Goal: Task Accomplishment & Management: Manage account settings

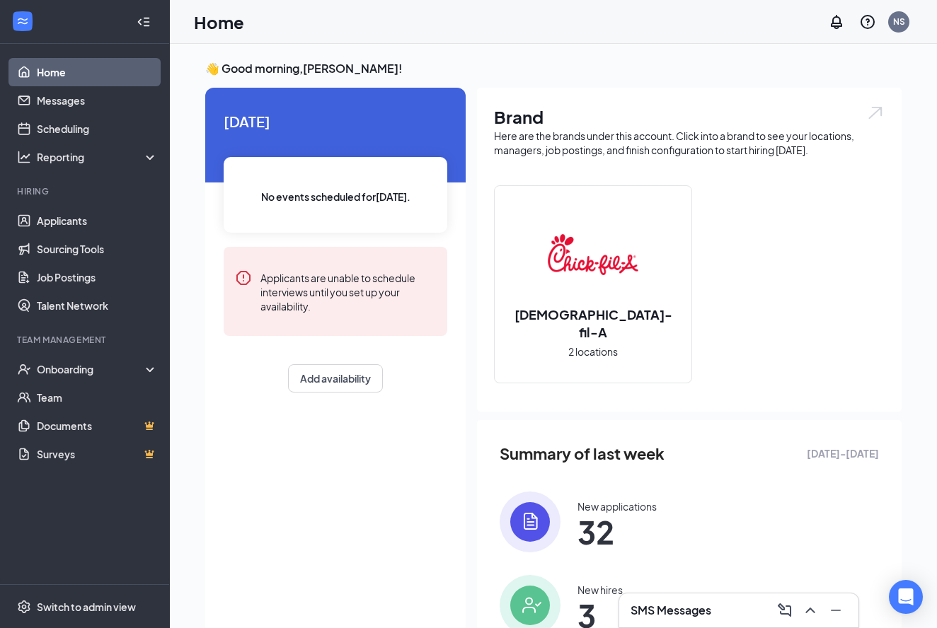
click at [662, 610] on h3 "SMS Messages" at bounding box center [671, 611] width 81 height 16
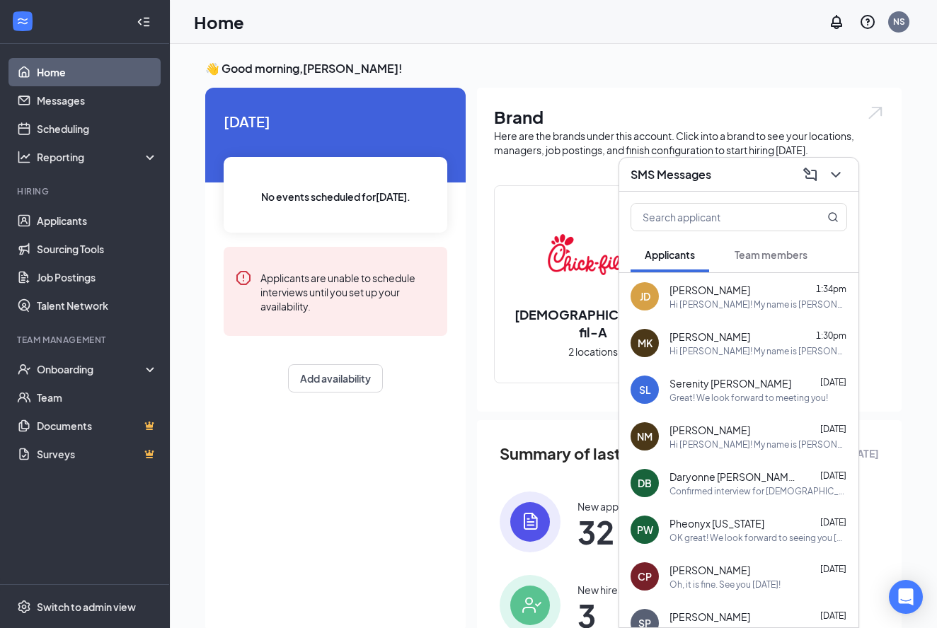
click at [768, 258] on span "Team members" at bounding box center [771, 254] width 73 height 13
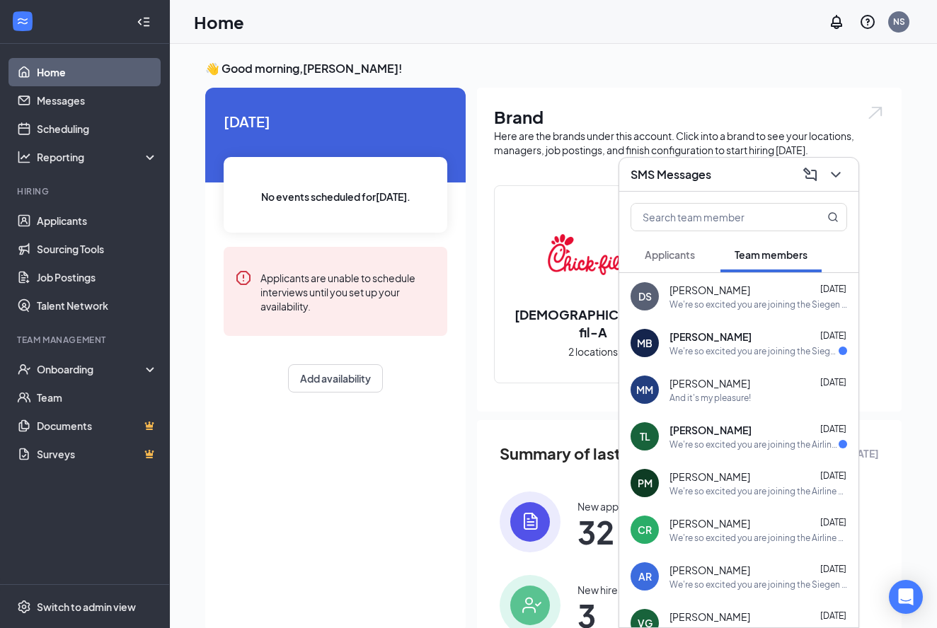
click at [692, 347] on div "We're so excited you are joining the Siegen [PERSON_NAME][DEMOGRAPHIC_DATA]-fil…" at bounding box center [754, 351] width 169 height 12
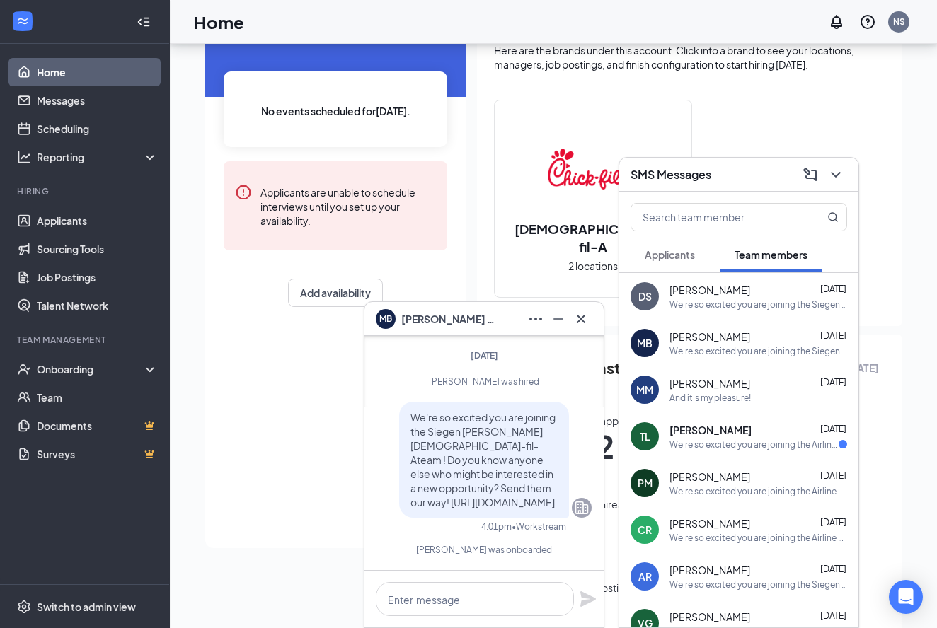
scroll to position [91, 0]
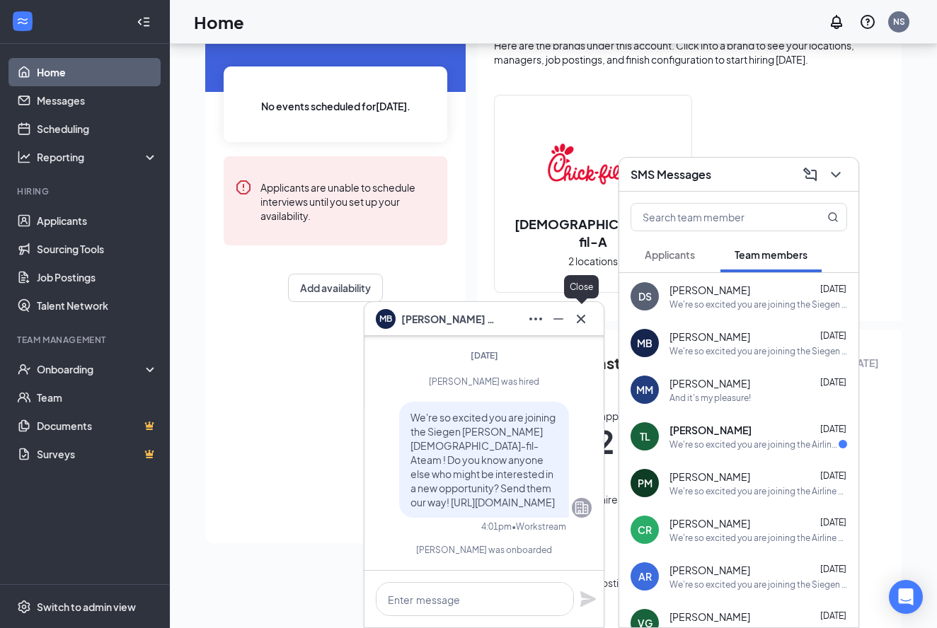
click at [584, 318] on icon "Cross" at bounding box center [581, 319] width 17 height 17
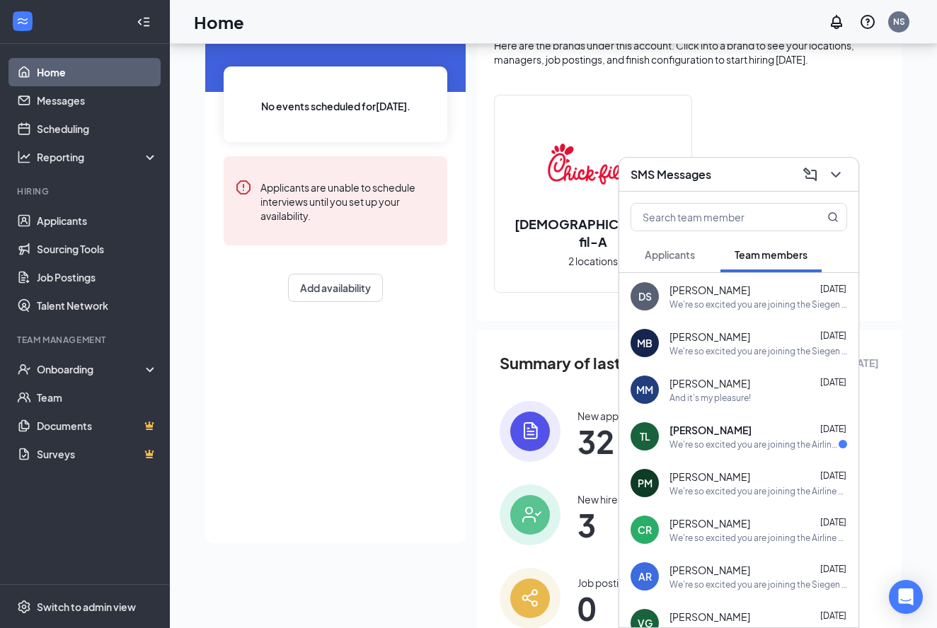
click at [711, 430] on span "[PERSON_NAME]" at bounding box center [711, 430] width 82 height 14
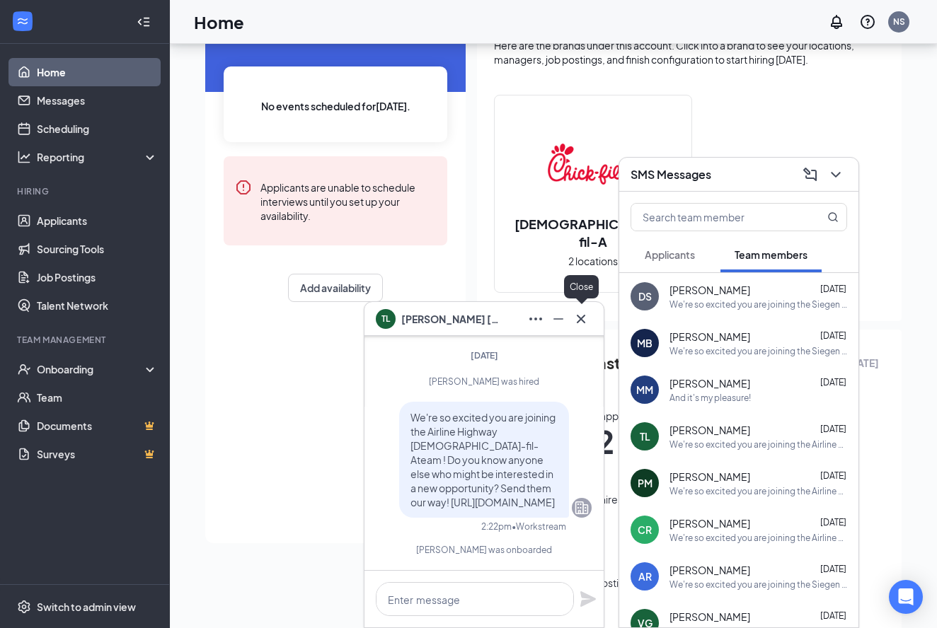
click at [582, 318] on icon "Cross" at bounding box center [581, 318] width 8 height 8
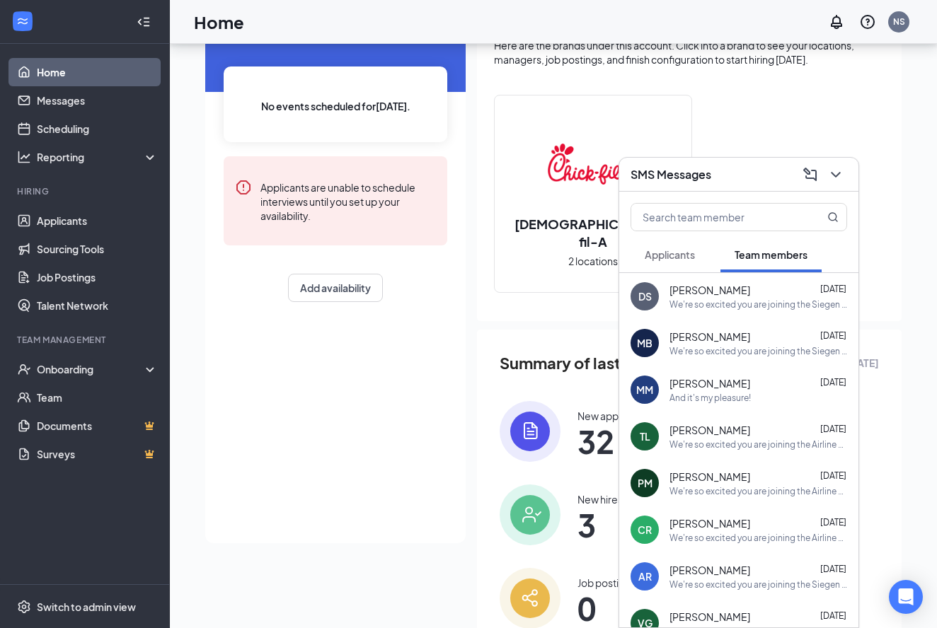
scroll to position [0, 0]
click at [757, 393] on div "And it's my pleasure!" at bounding box center [759, 398] width 178 height 12
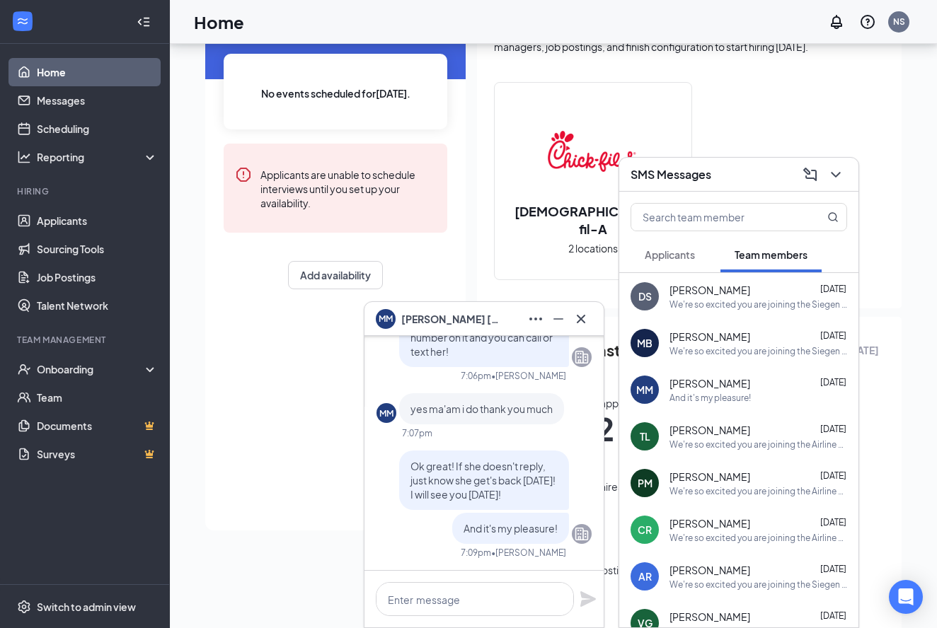
scroll to position [110, 0]
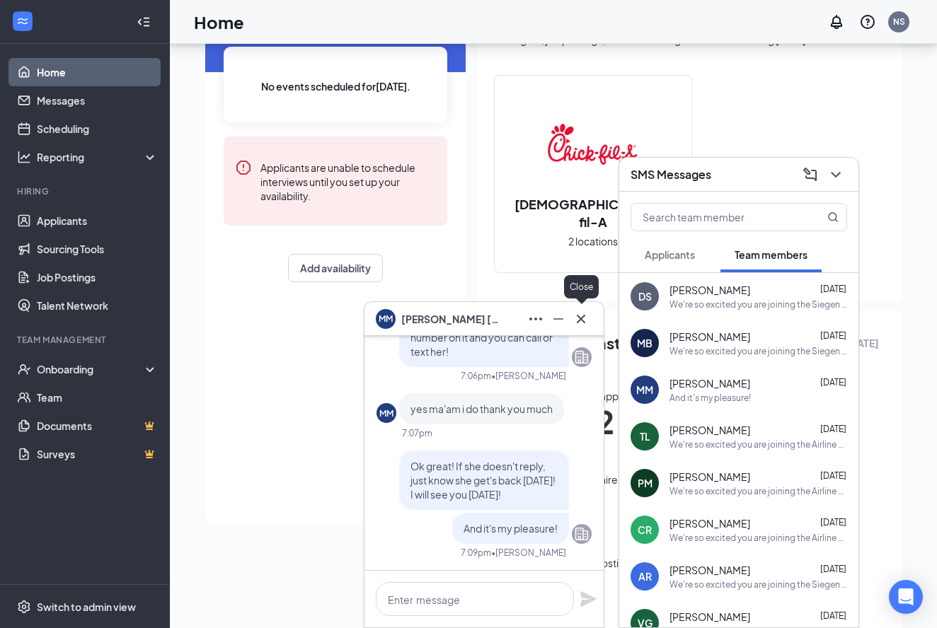
click at [581, 321] on icon "Cross" at bounding box center [581, 319] width 17 height 17
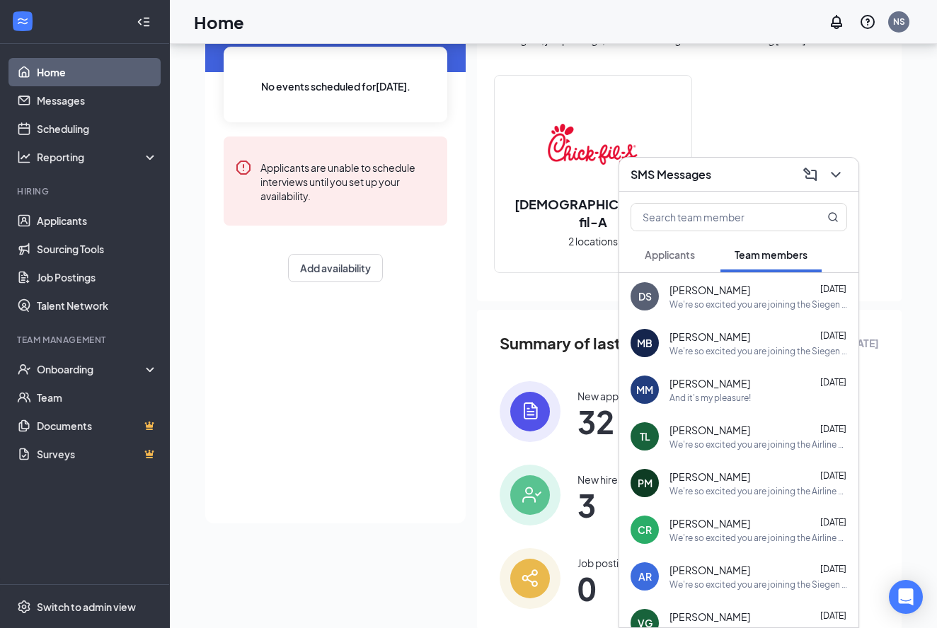
click at [670, 251] on span "Applicants" at bounding box center [670, 254] width 50 height 13
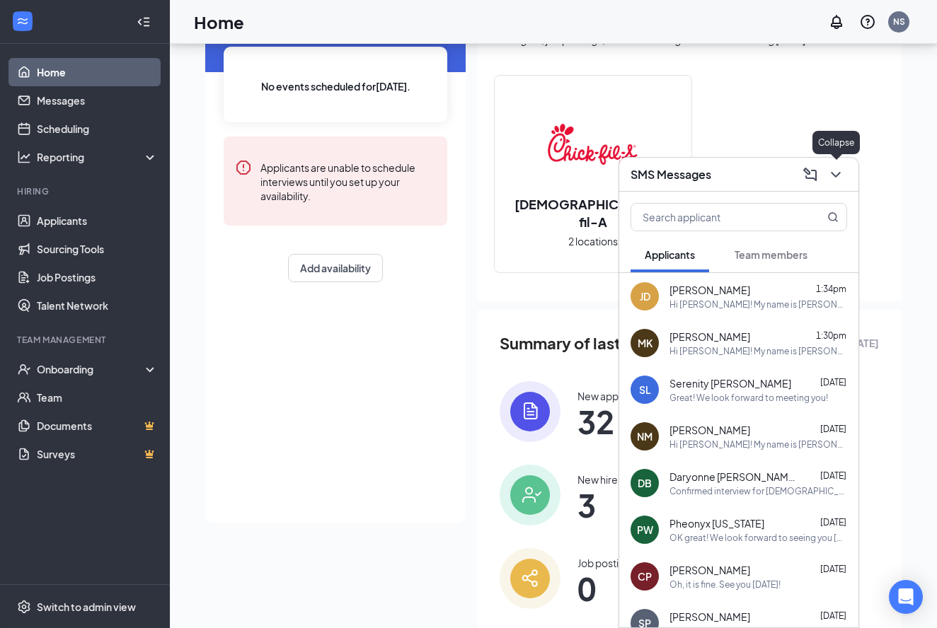
click at [834, 178] on icon "ChevronDown" at bounding box center [835, 174] width 17 height 17
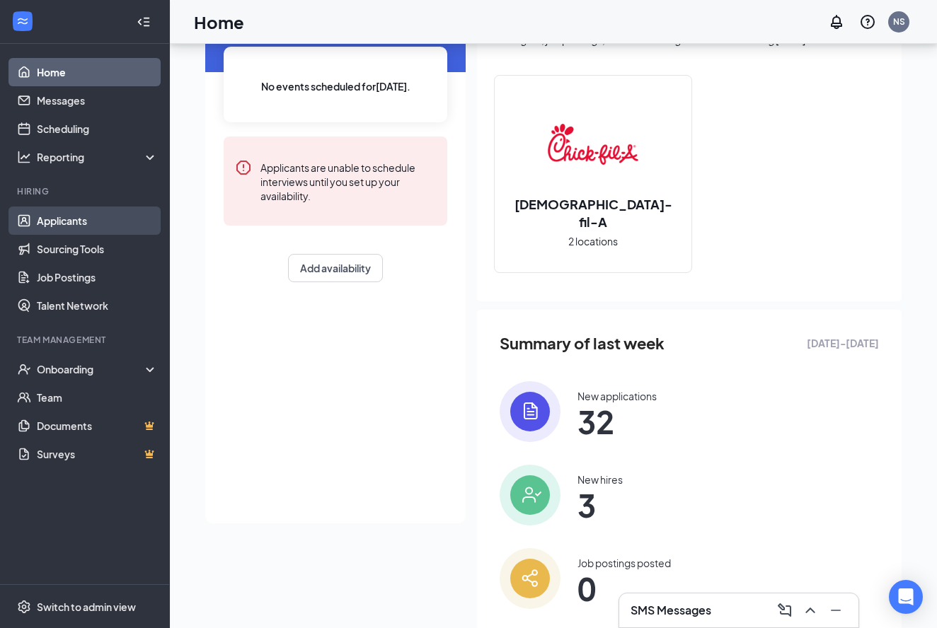
click at [54, 229] on link "Applicants" at bounding box center [97, 221] width 121 height 28
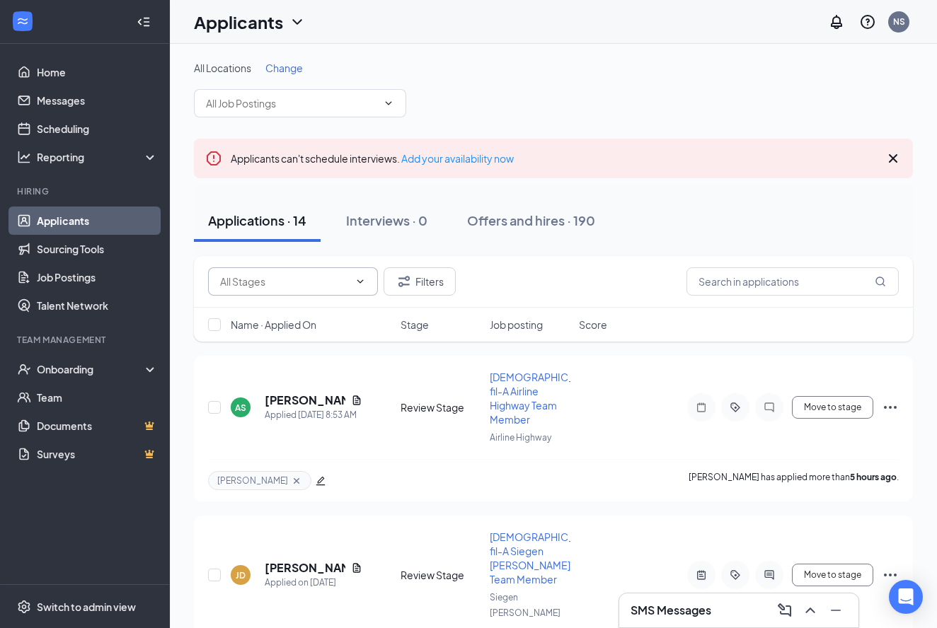
click at [246, 285] on input "text" at bounding box center [284, 282] width 129 height 16
click at [254, 306] on div "Review Stage (12)" at bounding box center [272, 309] width 82 height 16
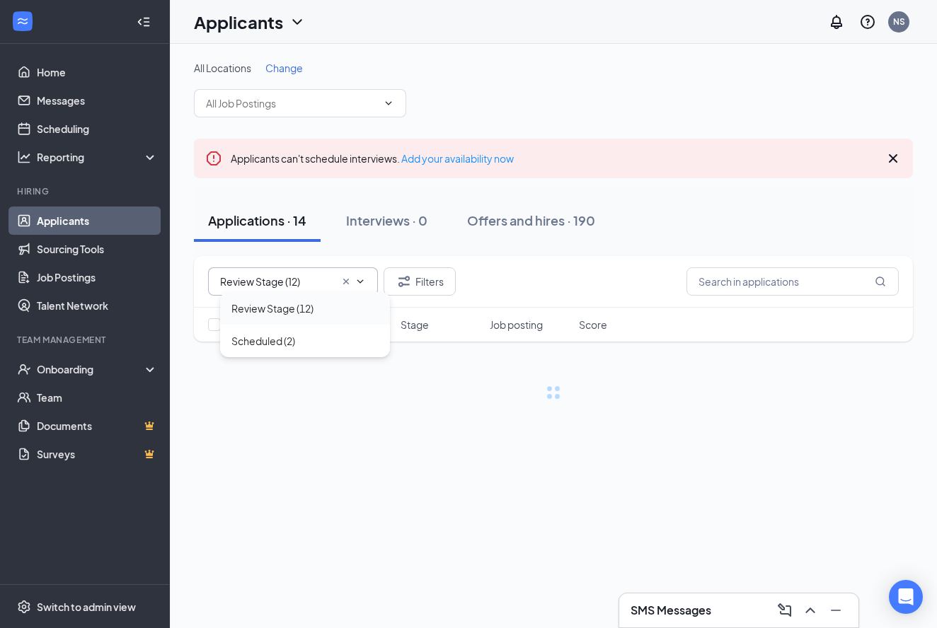
type input "Review Stage (12)"
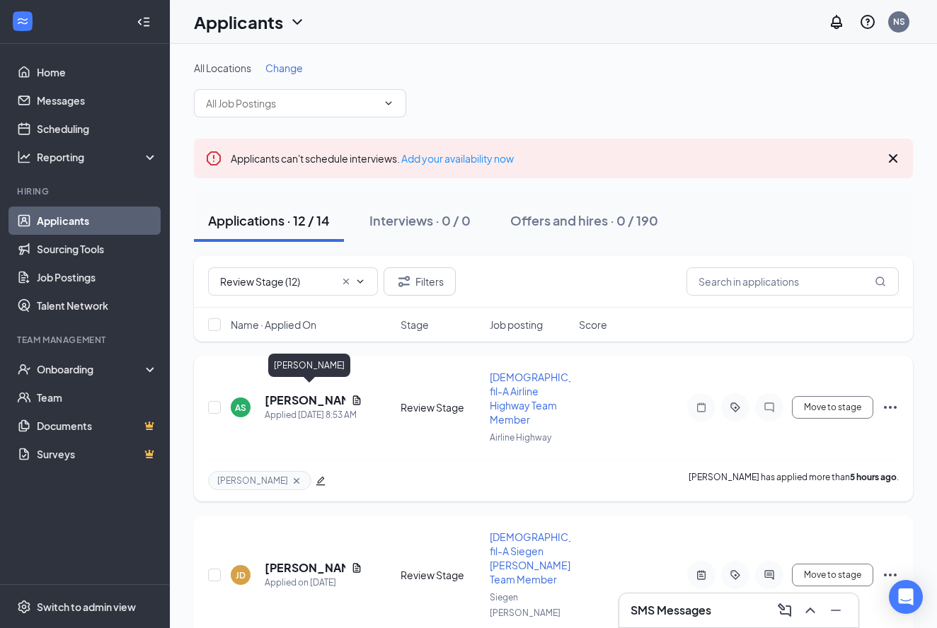
click at [278, 393] on h5 "[PERSON_NAME]" at bounding box center [305, 401] width 81 height 16
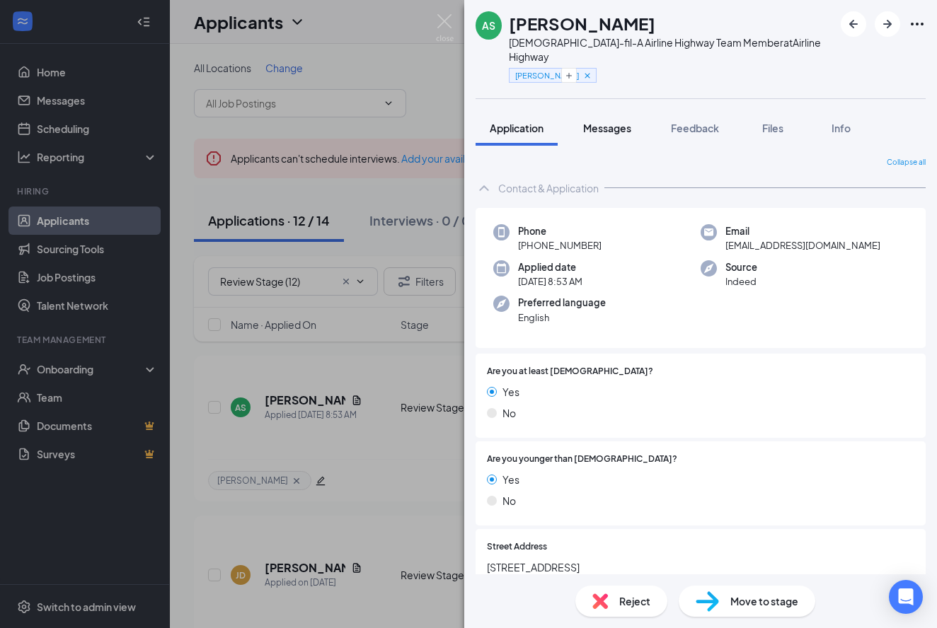
click at [619, 122] on span "Messages" at bounding box center [607, 128] width 48 height 13
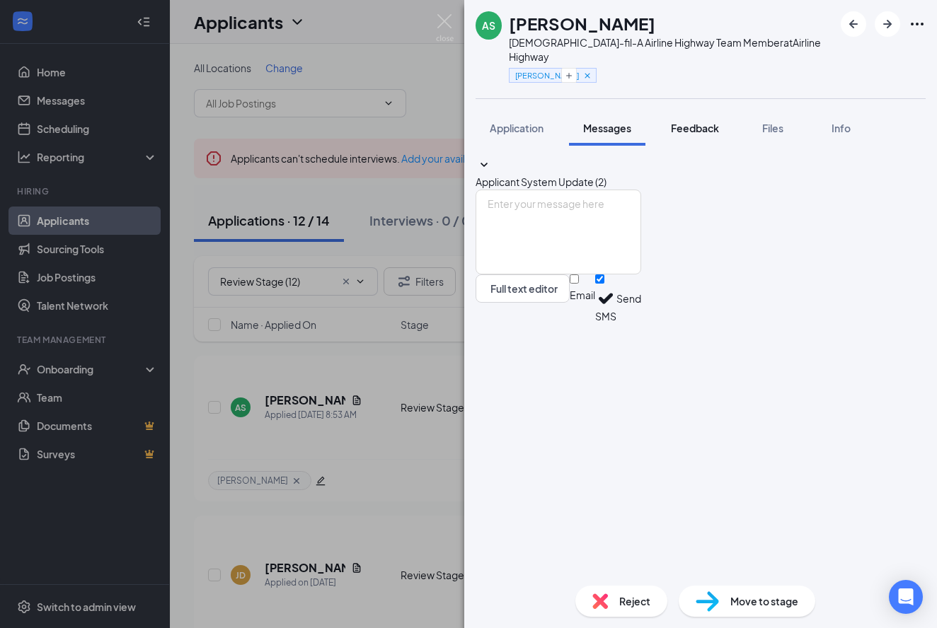
click at [703, 121] on button "Feedback" at bounding box center [695, 127] width 76 height 35
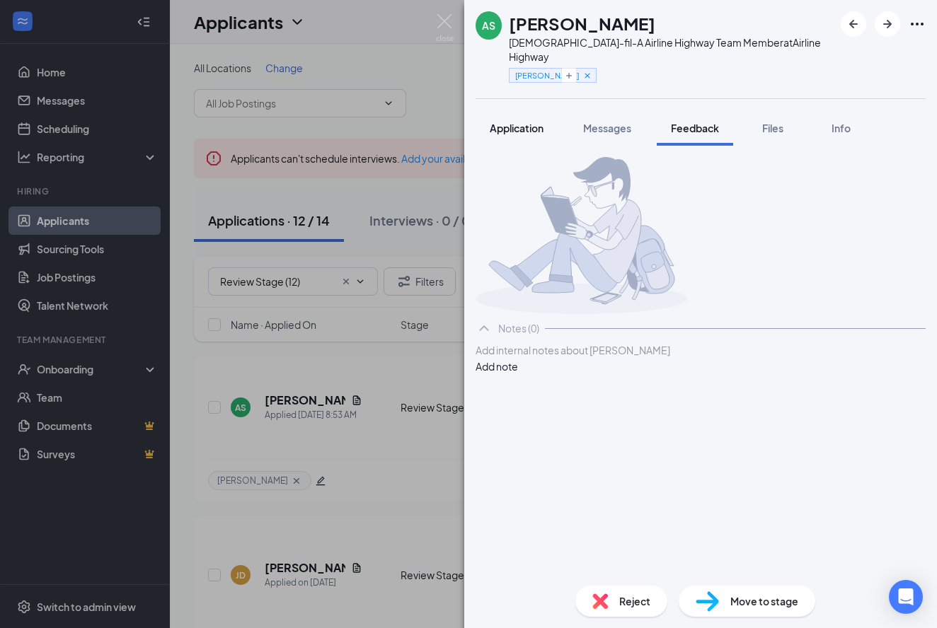
click at [540, 122] on span "Application" at bounding box center [517, 128] width 54 height 13
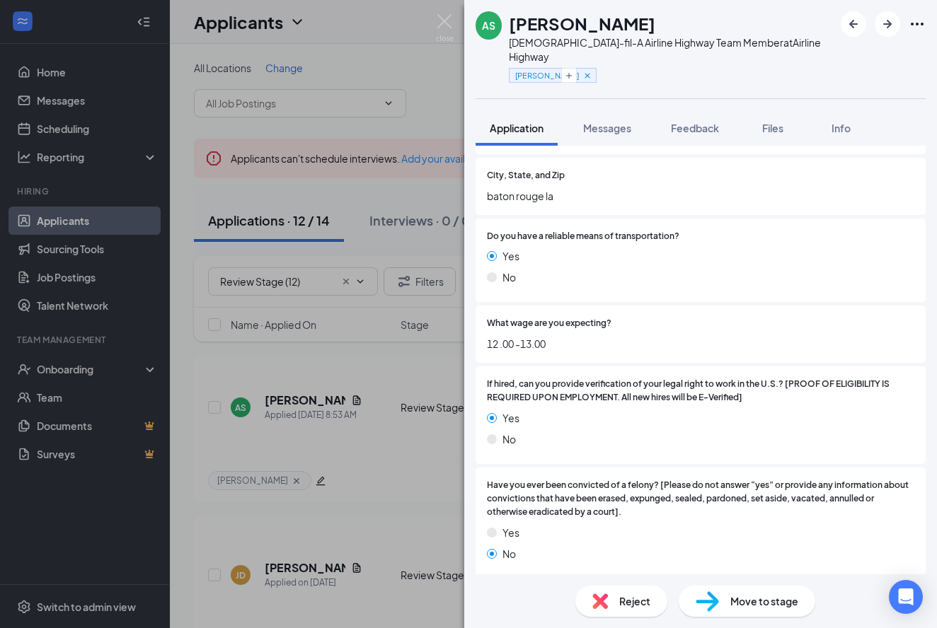
scroll to position [437, 0]
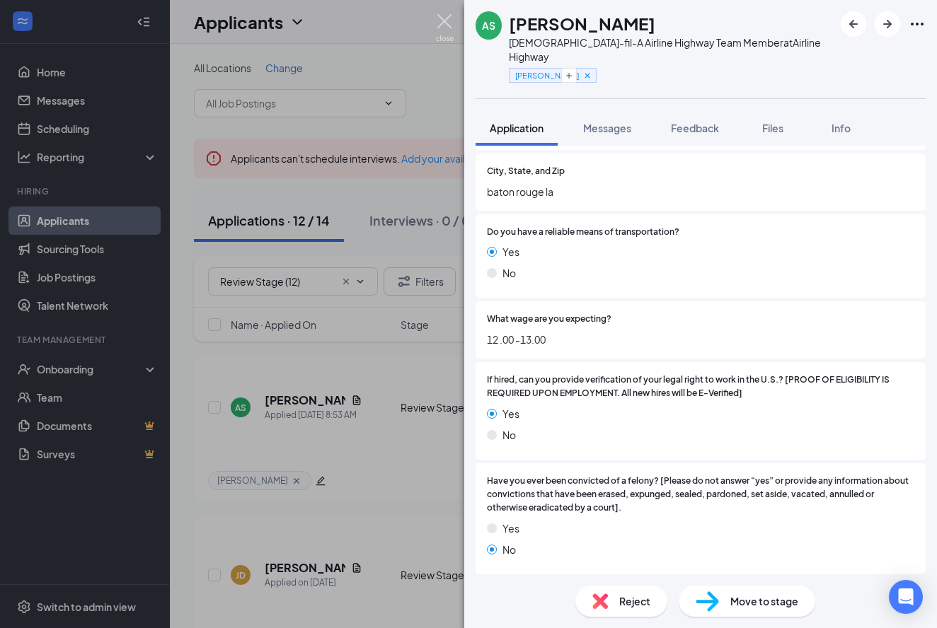
click at [442, 19] on img at bounding box center [445, 28] width 18 height 28
